Goal: Browse casually

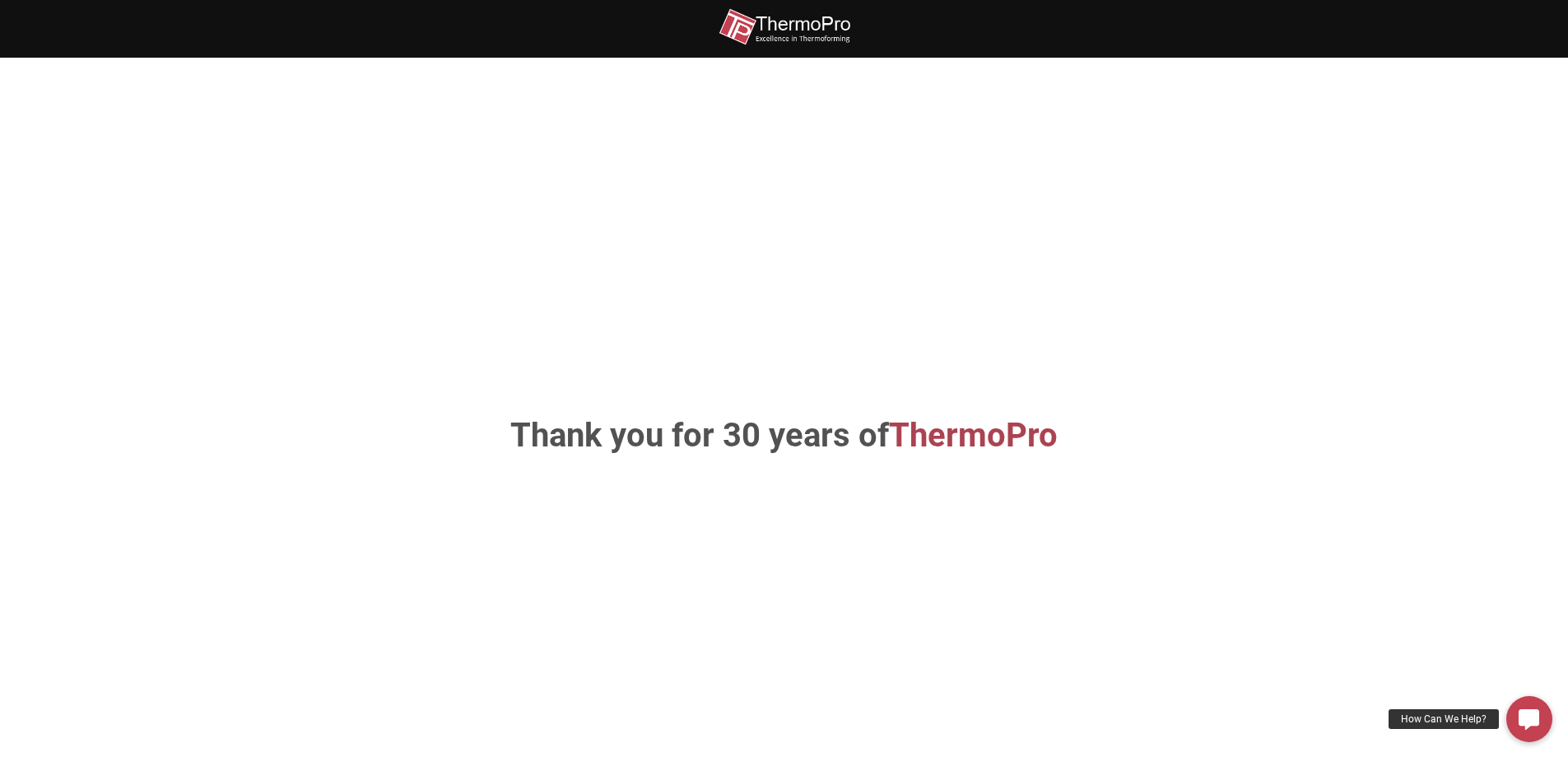
click at [788, 24] on img at bounding box center [785, 26] width 132 height 37
click at [1524, 715] on icon at bounding box center [1528, 717] width 20 height 20
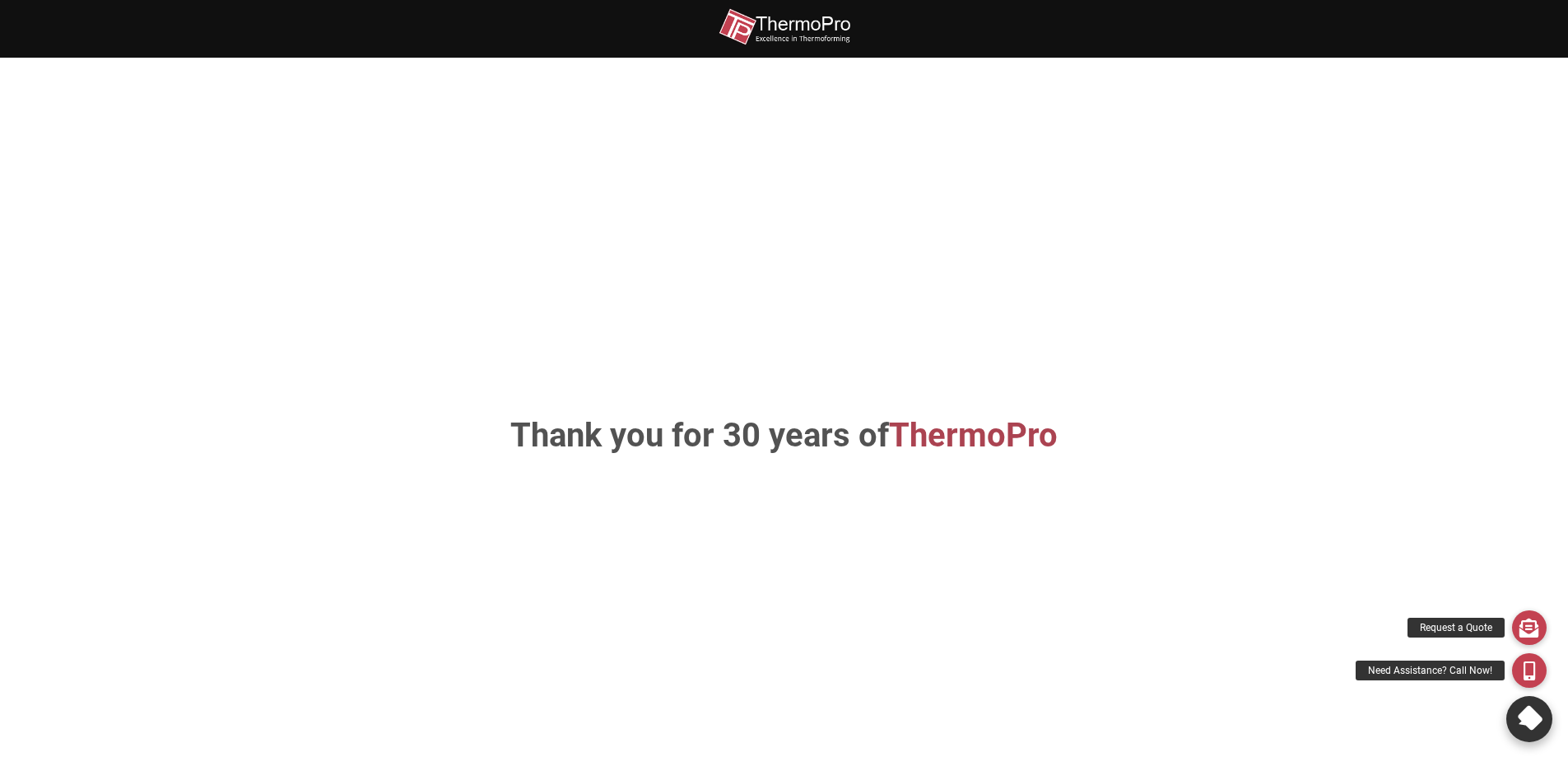
click at [1534, 718] on icon at bounding box center [1528, 718] width 29 height 29
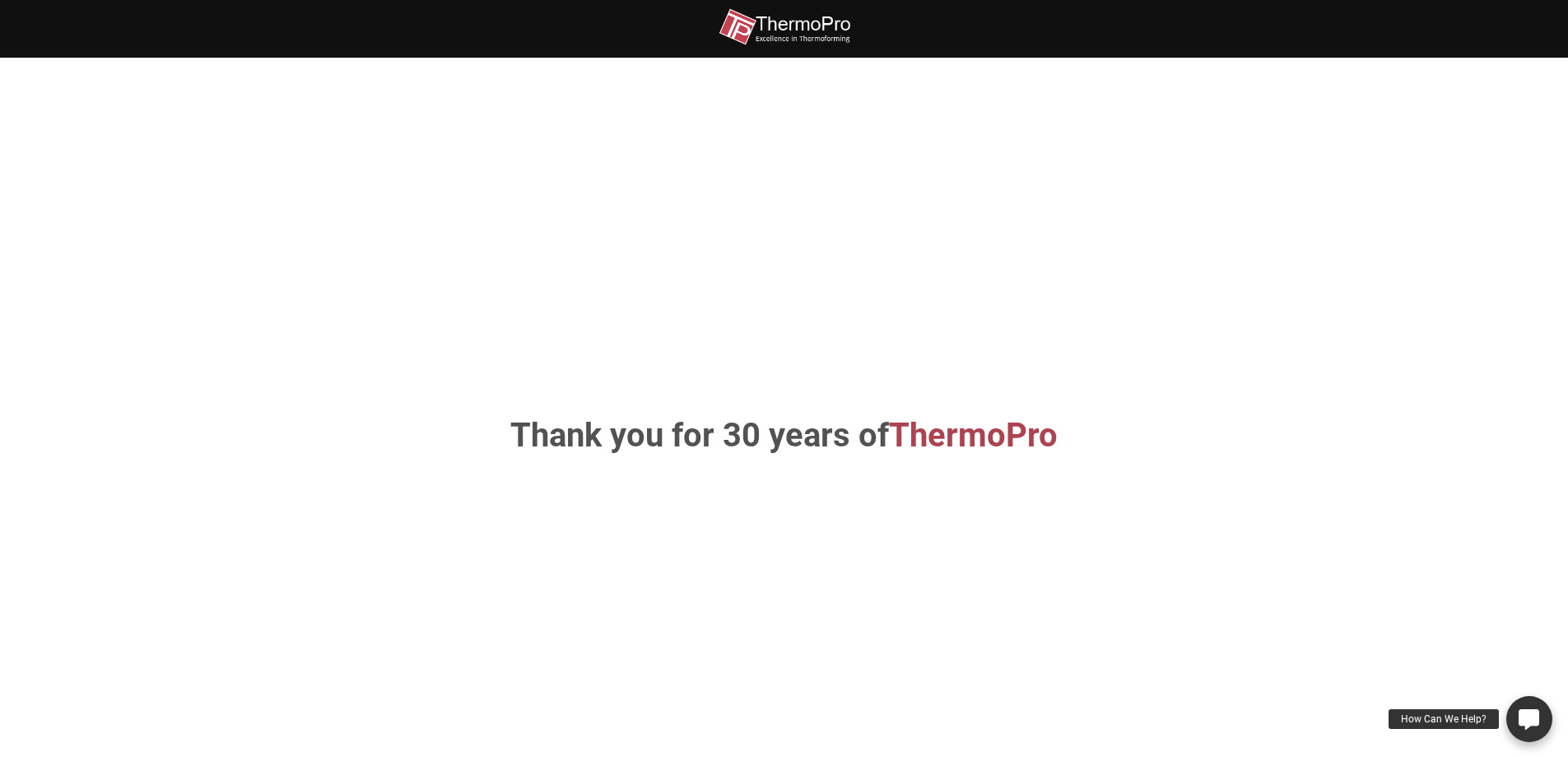
click at [1530, 714] on icon at bounding box center [1528, 717] width 20 height 20
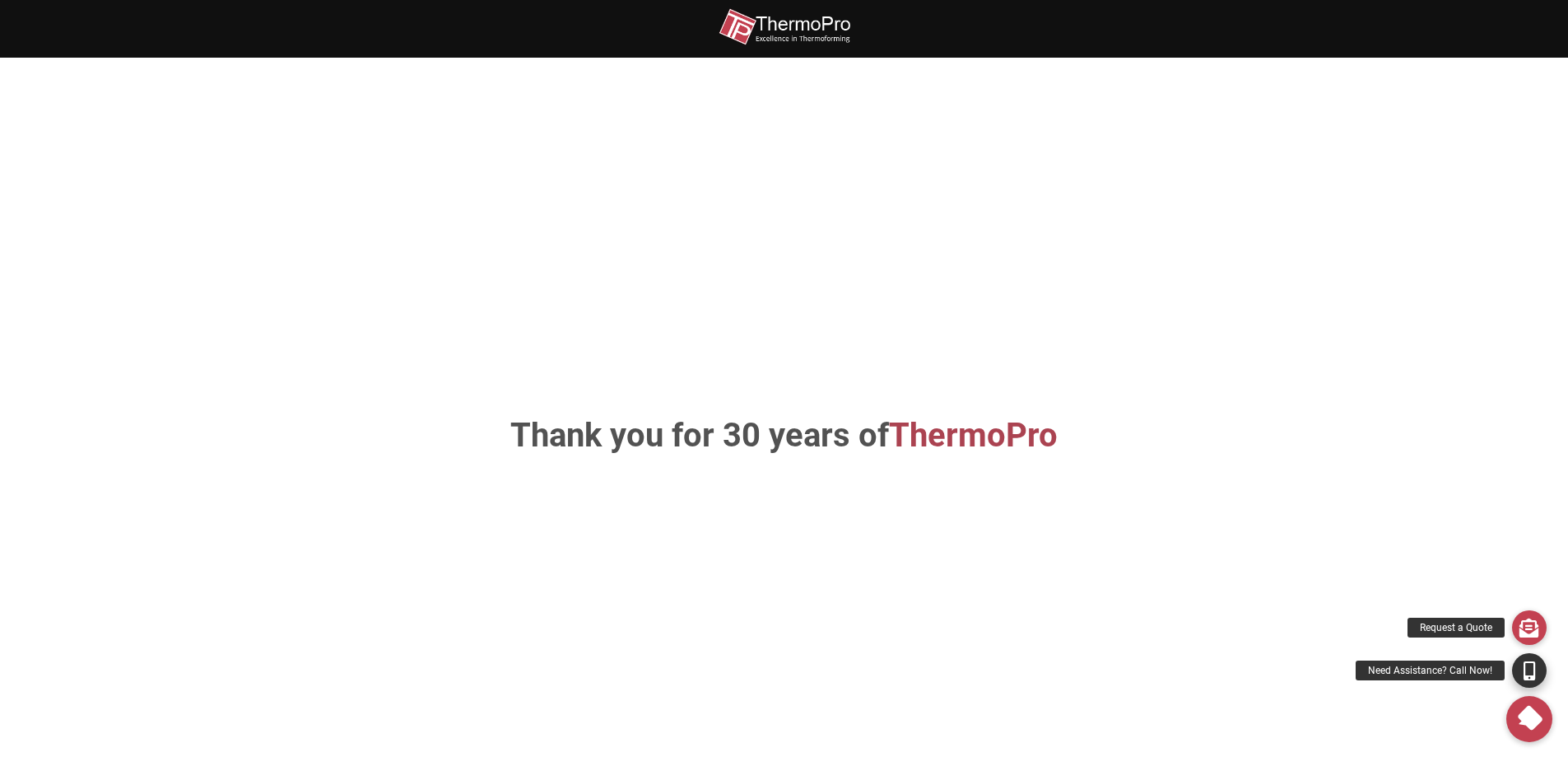
click at [1524, 660] on icon at bounding box center [1529, 670] width 11 height 19
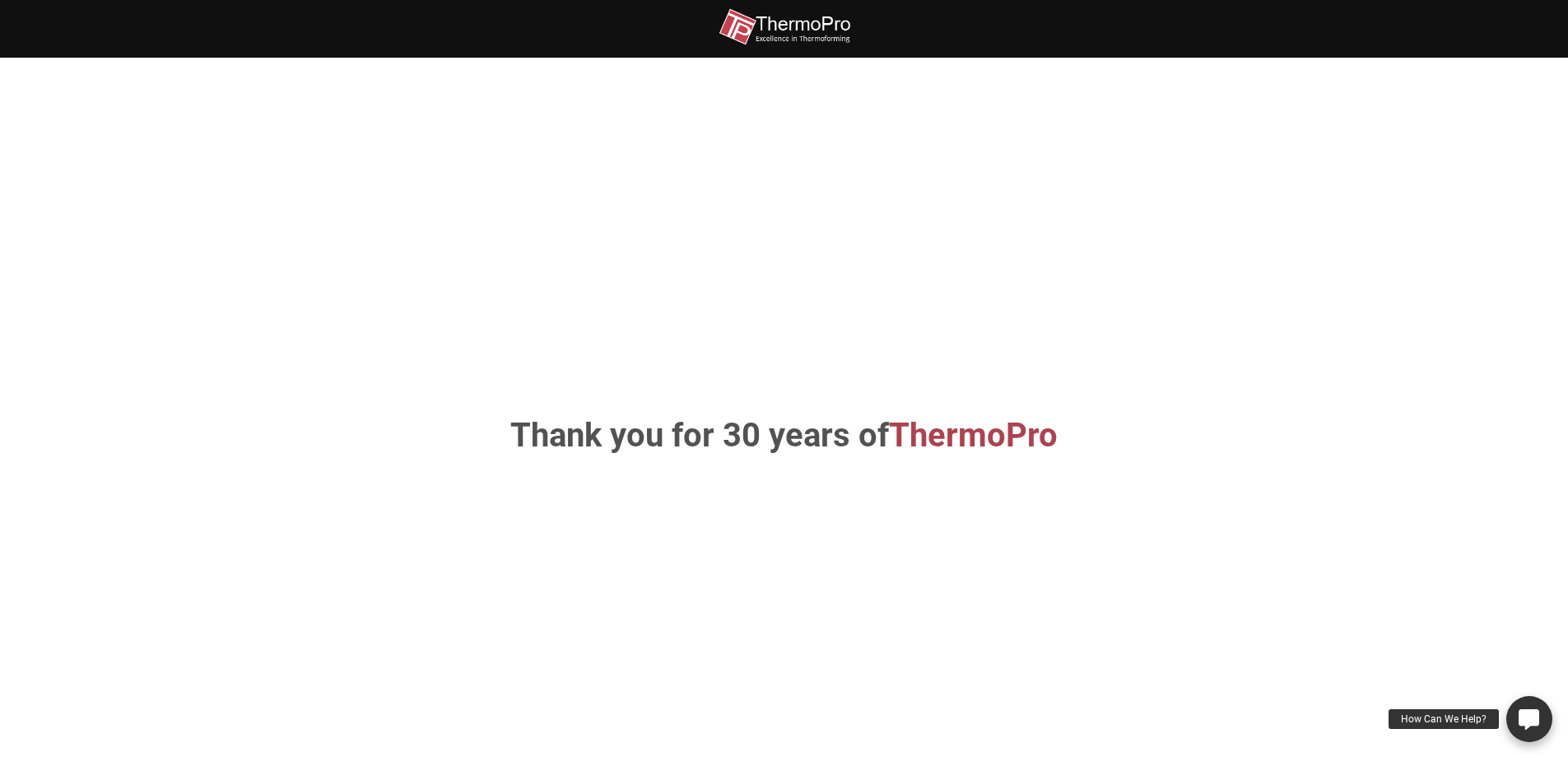
click at [1536, 708] on icon at bounding box center [1528, 717] width 20 height 20
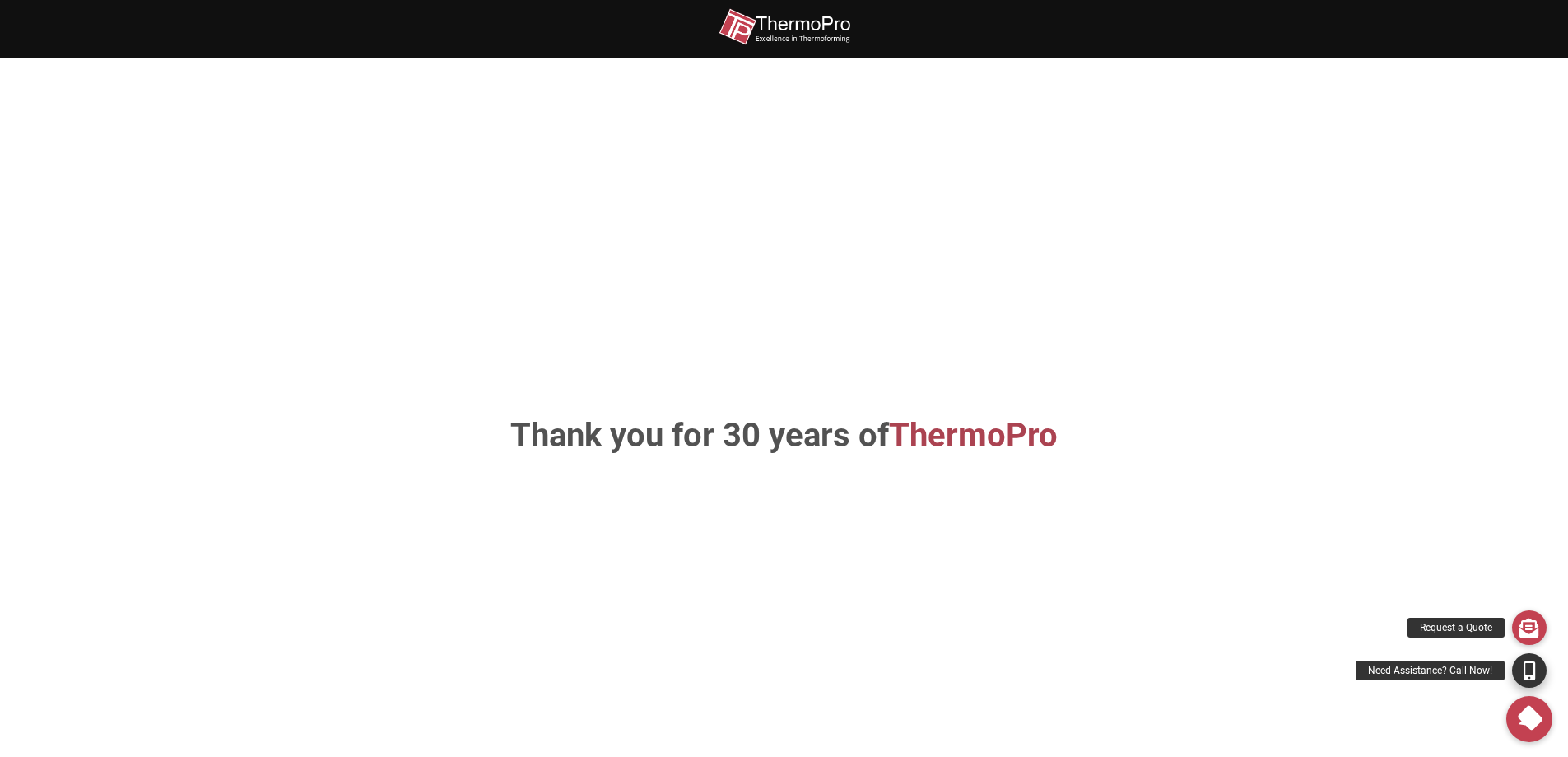
click at [1528, 668] on icon at bounding box center [1529, 670] width 11 height 19
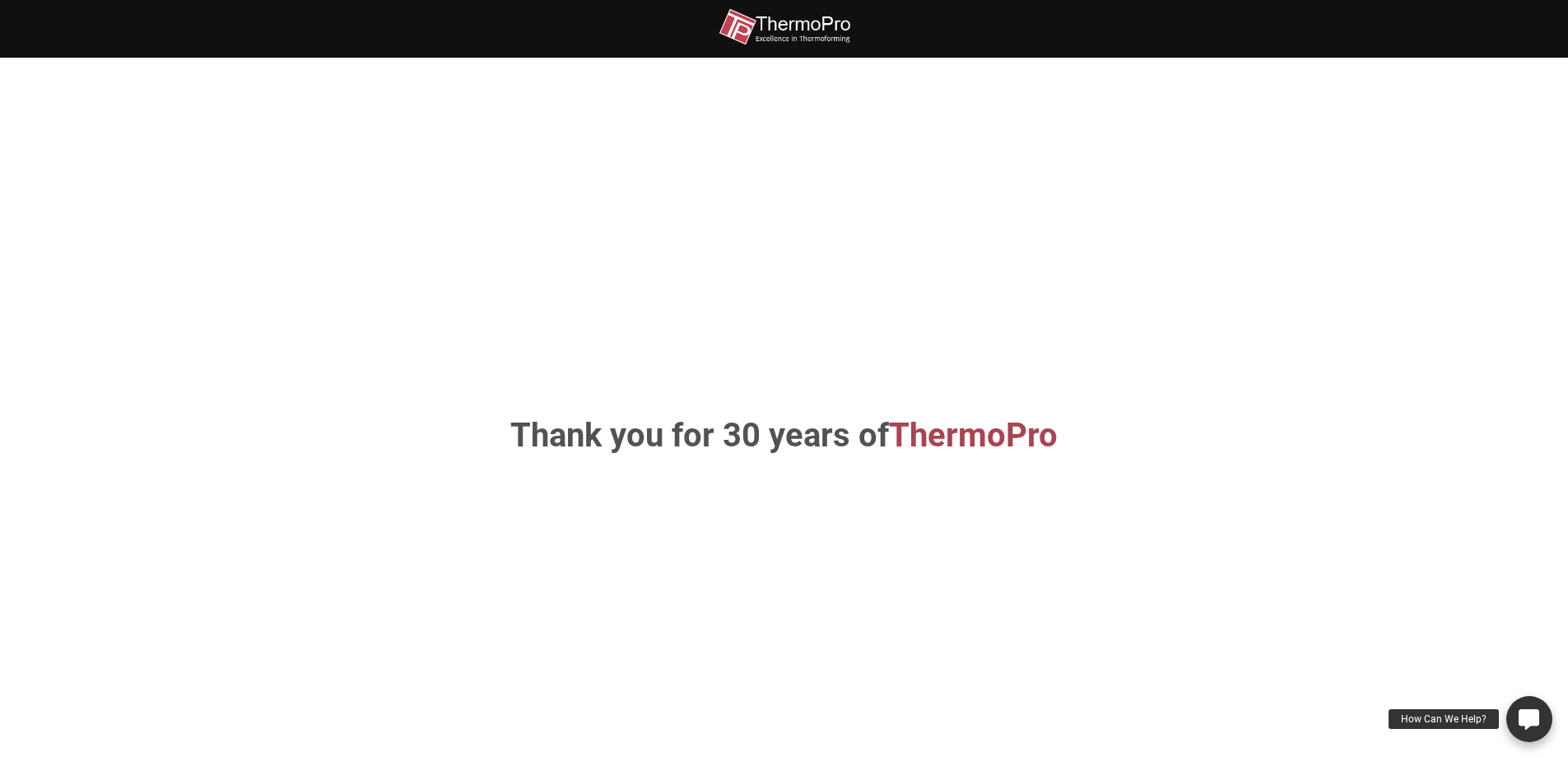
click at [1536, 717] on icon at bounding box center [1528, 717] width 20 height 20
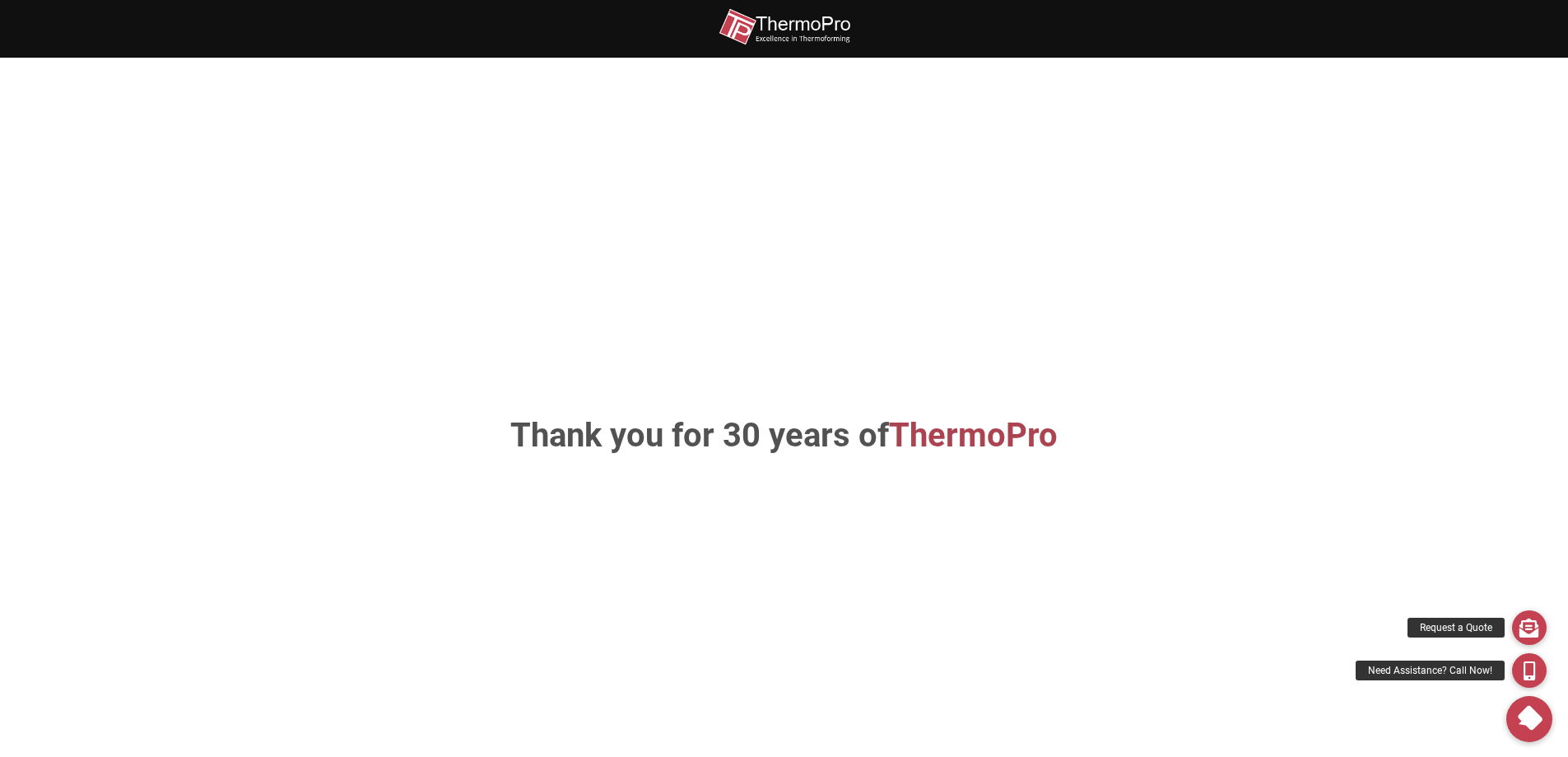
click at [763, 17] on img at bounding box center [785, 26] width 132 height 37
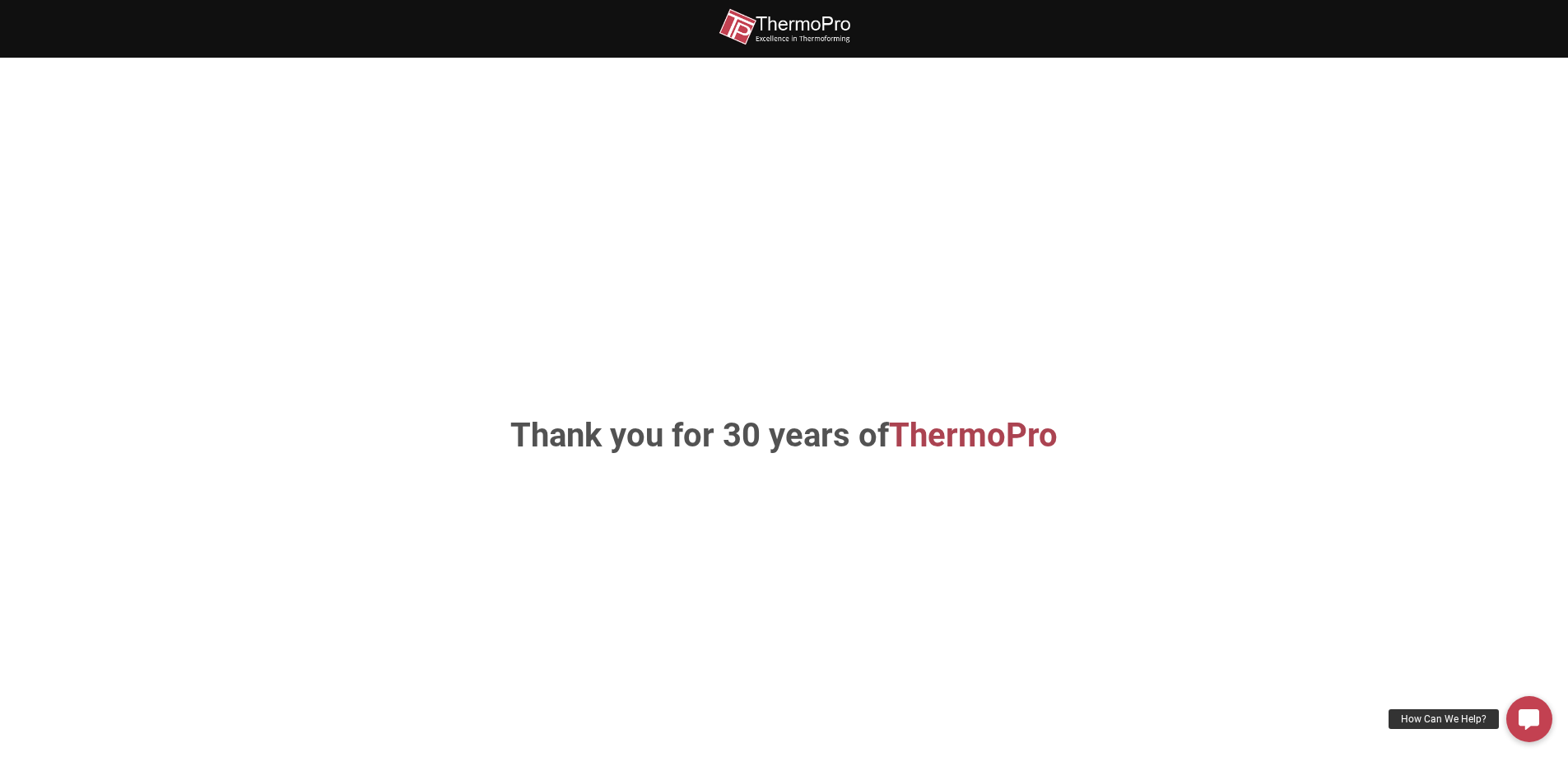
click at [1459, 704] on section "Thank you for 30 years of ThermoPro" at bounding box center [784, 436] width 1568 height 757
